Goal: Task Accomplishment & Management: Complete application form

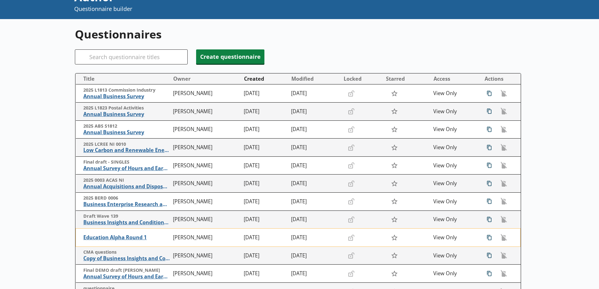
scroll to position [63, 0]
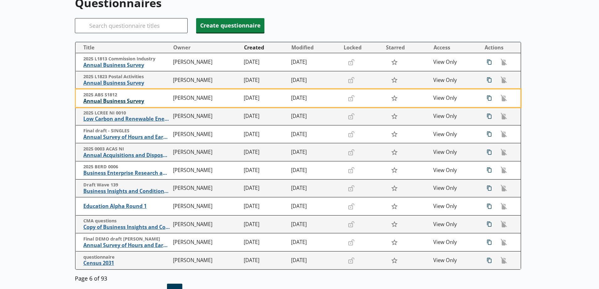
click at [115, 103] on span "Annual Business Survey" at bounding box center [126, 101] width 86 height 7
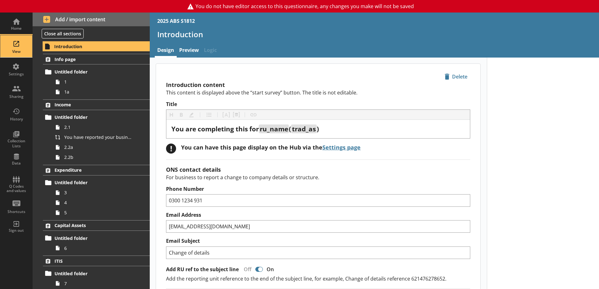
click at [13, 49] on div "View" at bounding box center [16, 51] width 22 height 5
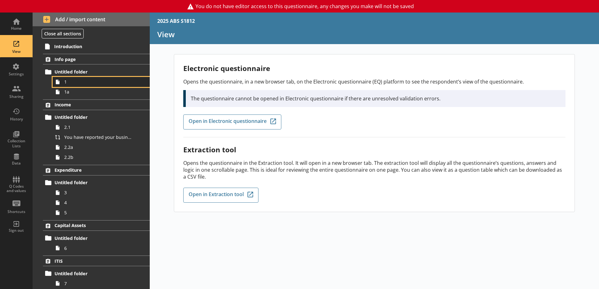
click at [75, 85] on link "1" at bounding box center [101, 82] width 97 height 10
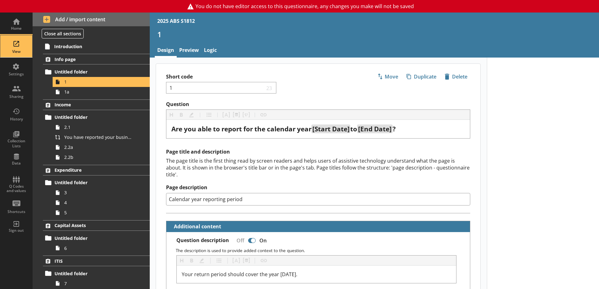
click at [19, 51] on div "View" at bounding box center [16, 51] width 22 height 5
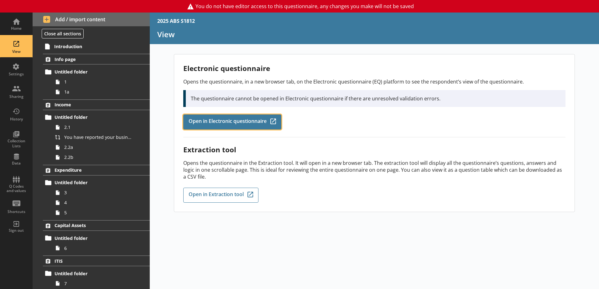
click at [242, 119] on span "Open in Electronic questionnaire" at bounding box center [228, 122] width 78 height 7
click at [228, 121] on span "Open in Electronic questionnaire" at bounding box center [228, 122] width 78 height 7
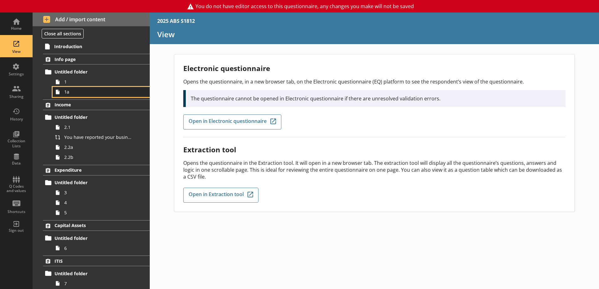
click at [66, 88] on link "1a" at bounding box center [101, 92] width 97 height 10
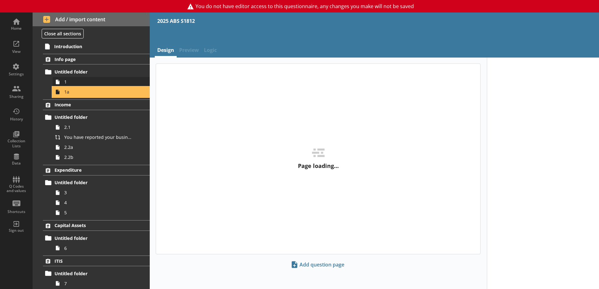
type textarea "x"
select select "ref_p_end_date"
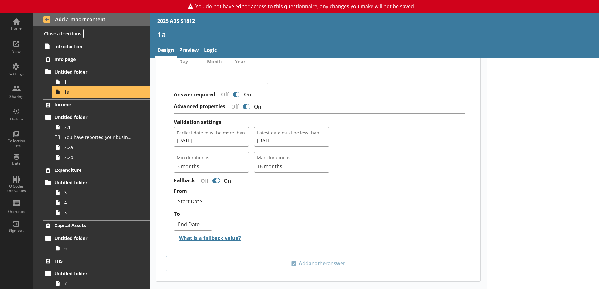
scroll to position [564, 0]
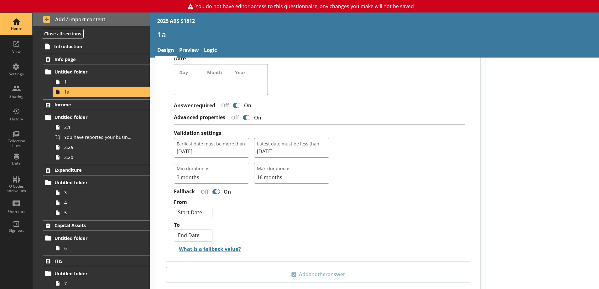
click at [10, 27] on div "Home" at bounding box center [16, 28] width 22 height 5
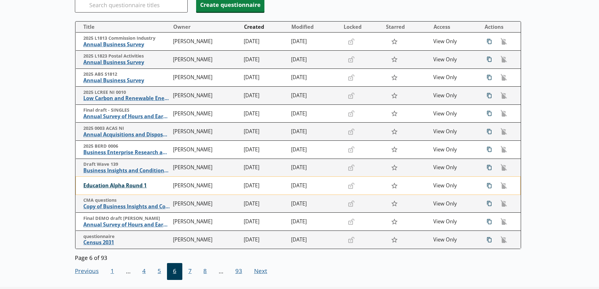
scroll to position [94, 0]
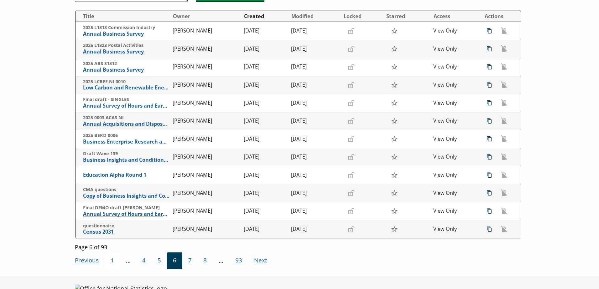
click at [114, 217] on span "1" at bounding box center [112, 261] width 15 height 17
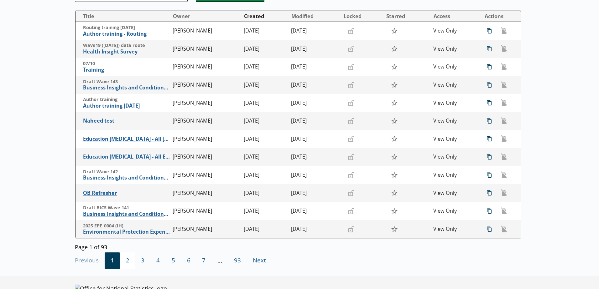
click at [123, 217] on span "2" at bounding box center [127, 261] width 15 height 17
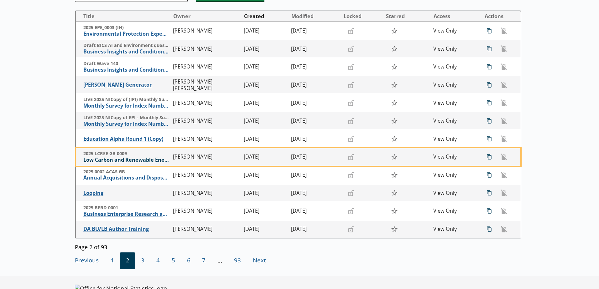
click at [158, 160] on span "Low Carbon and Renewable Energy Economy Survey" at bounding box center [126, 160] width 86 height 7
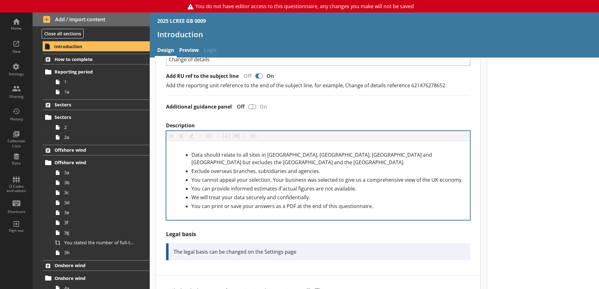
scroll to position [251, 0]
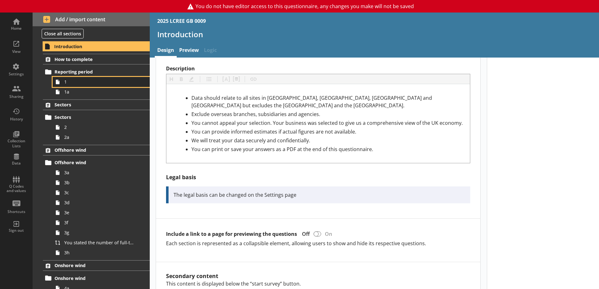
click at [74, 79] on span "1" at bounding box center [99, 82] width 70 height 6
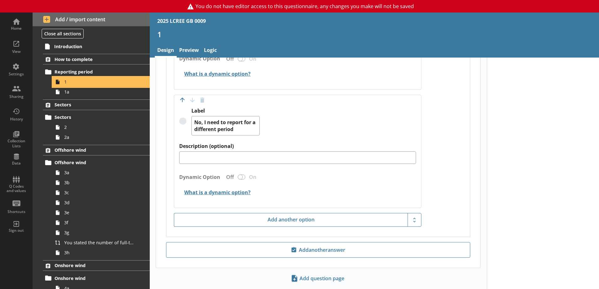
scroll to position [470, 0]
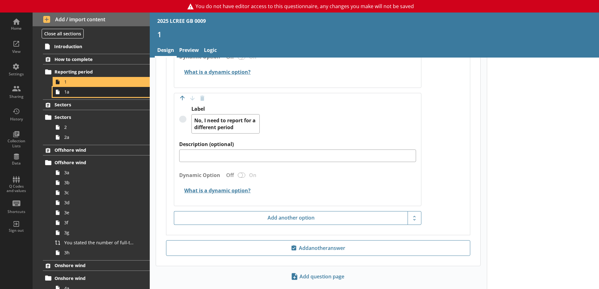
click at [78, 93] on span "1a" at bounding box center [99, 92] width 70 height 6
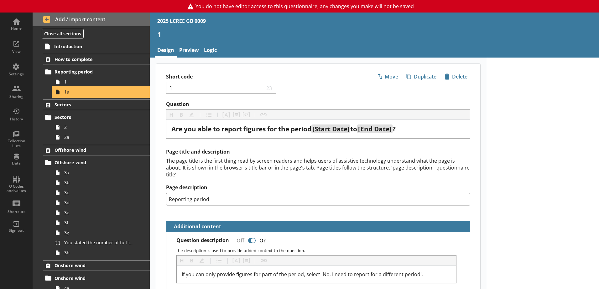
type textarea "x"
select select "ref_p_end_date"
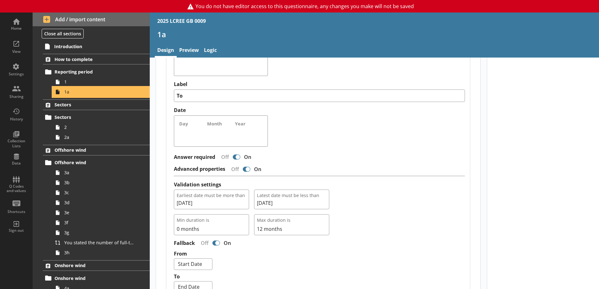
scroll to position [407, 0]
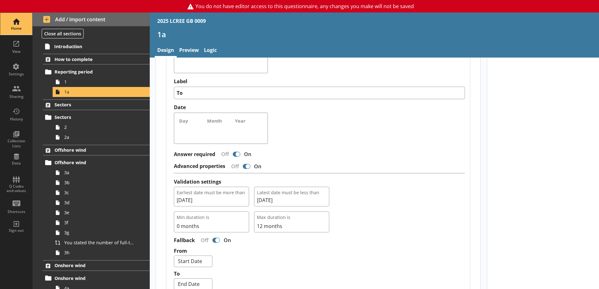
click at [16, 26] on div "Home" at bounding box center [16, 28] width 22 height 5
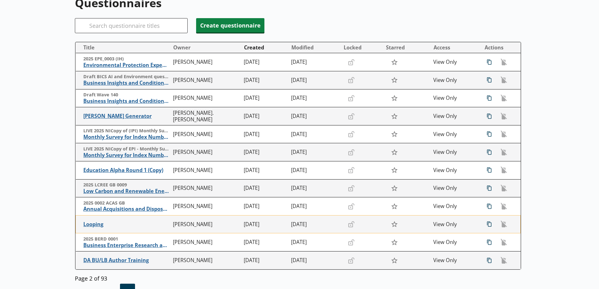
scroll to position [94, 0]
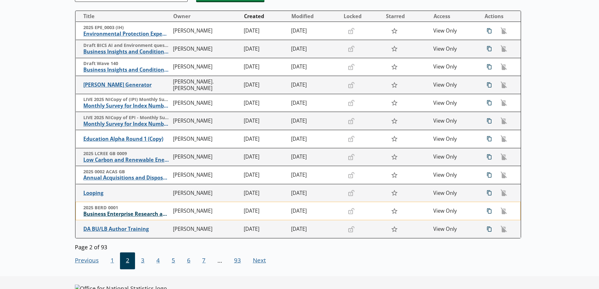
click at [130, 213] on span "Business Enterprise Research and Development" at bounding box center [126, 214] width 86 height 7
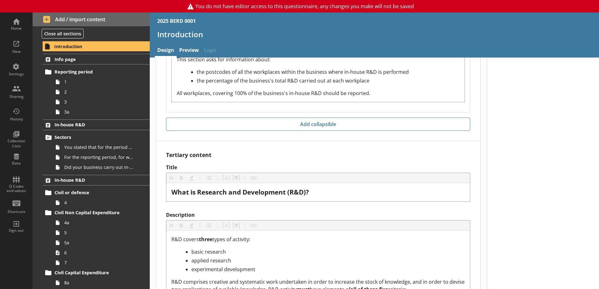
scroll to position [1284, 0]
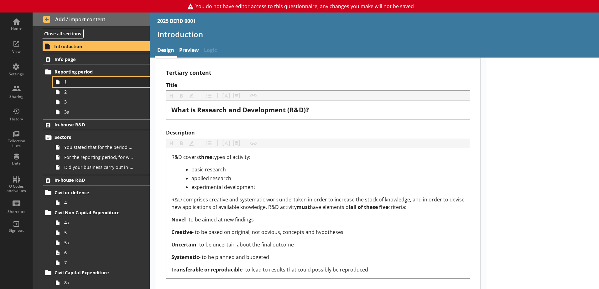
click at [65, 83] on span "1" at bounding box center [99, 82] width 70 height 6
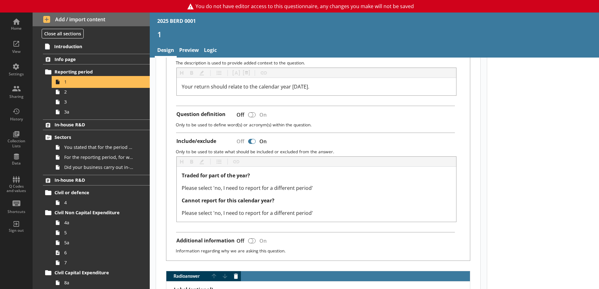
scroll to position [282, 0]
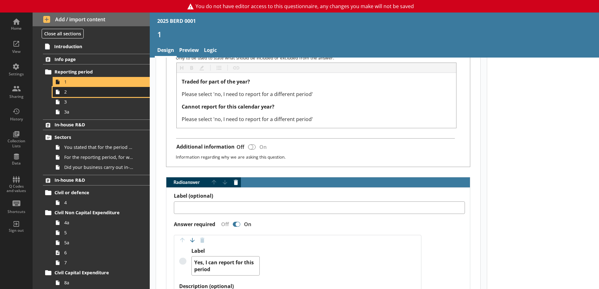
click at [66, 95] on span "2" at bounding box center [99, 92] width 70 height 6
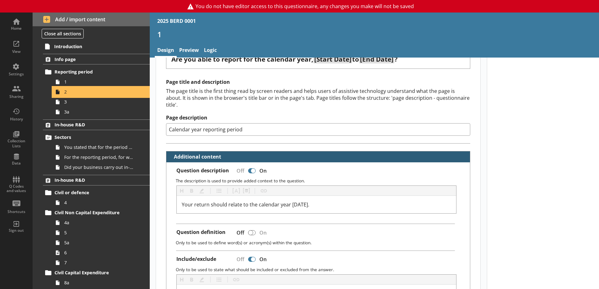
type textarea "x"
select select "ref_p_end_date"
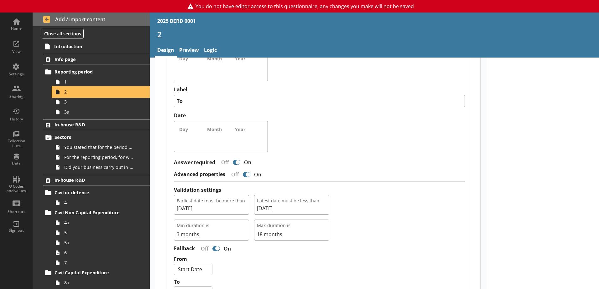
scroll to position [564, 0]
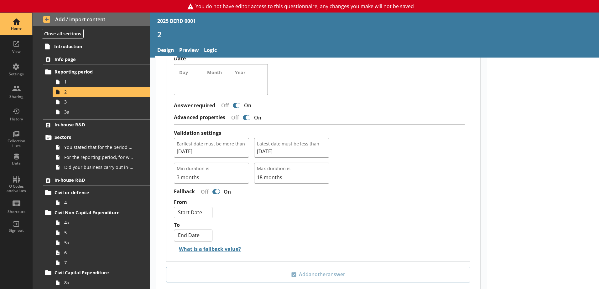
click at [21, 25] on div "Home" at bounding box center [16, 24] width 22 height 22
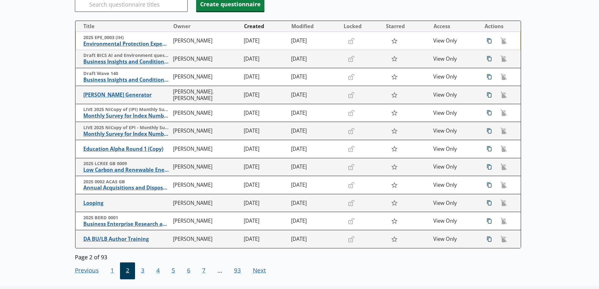
scroll to position [94, 0]
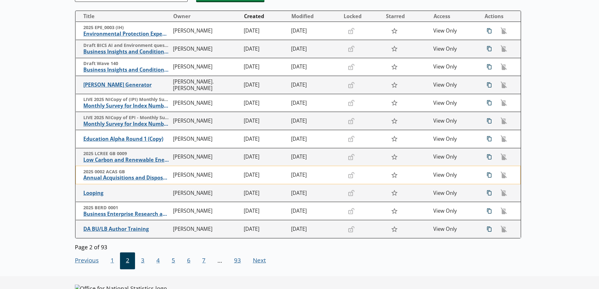
click at [103, 174] on span "2025 0002 ACAS GB" at bounding box center [126, 172] width 86 height 6
click at [102, 178] on span "Annual Acquisitions and Disposals of Capital Assets" at bounding box center [126, 178] width 86 height 7
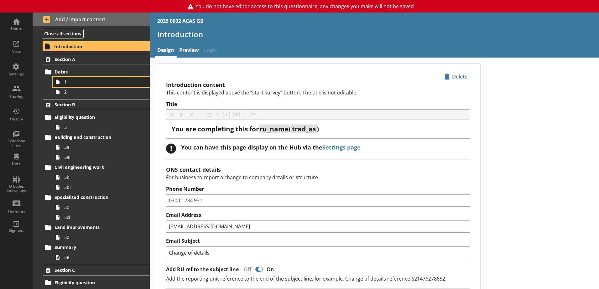
click at [53, 80] on icon at bounding box center [58, 82] width 10 height 10
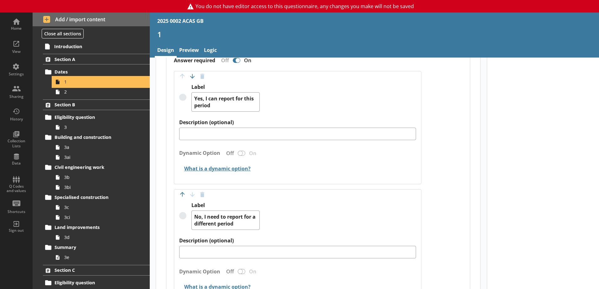
scroll to position [501, 0]
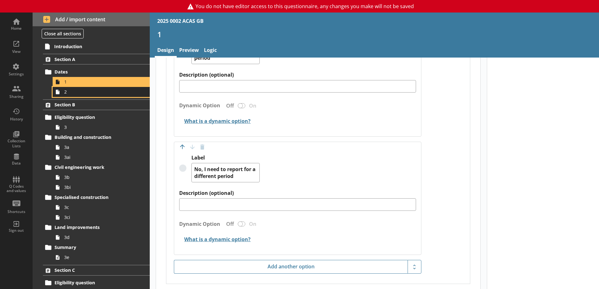
click at [64, 93] on span "2" at bounding box center [99, 92] width 70 height 6
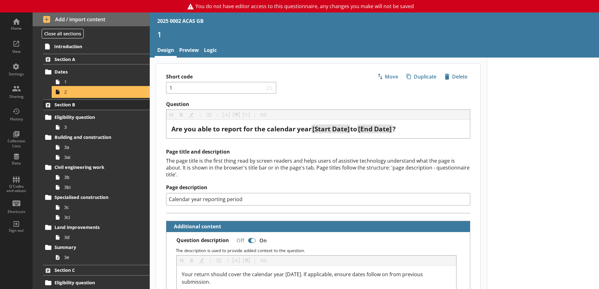
type textarea "x"
select select "ref_p_end_date"
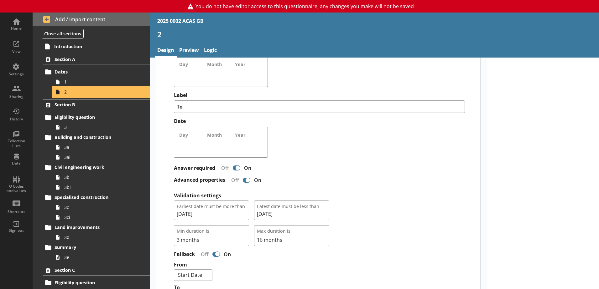
scroll to position [533, 0]
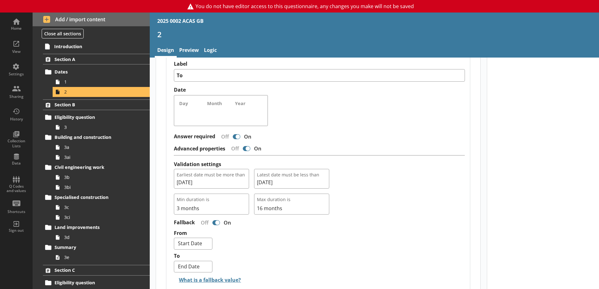
type textarea "x"
